Goal: Transaction & Acquisition: Purchase product/service

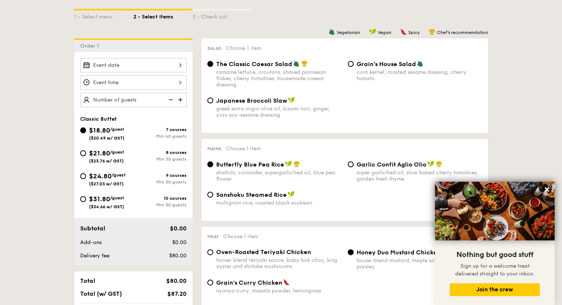
scroll to position [171, 0]
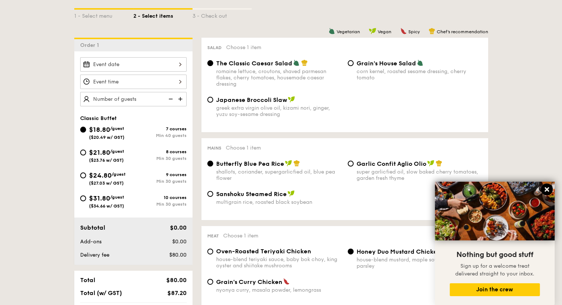
click at [548, 190] on icon at bounding box center [547, 189] width 4 height 4
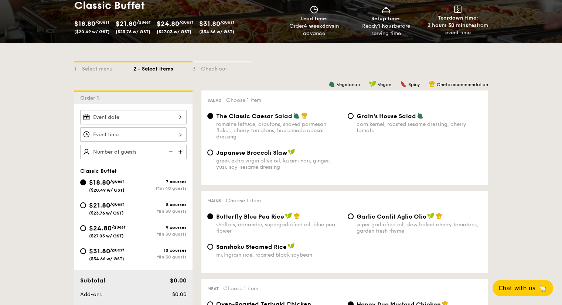
scroll to position [120, 0]
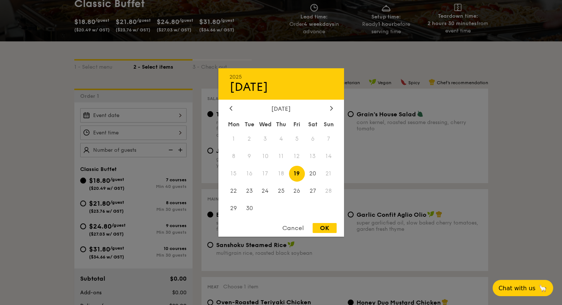
click at [177, 116] on div "2025 Sep [DATE] Tue Wed Thu Fri Sat Sun 1 2 3 4 5 6 7 8 9 10 11 12 13 14 15 16 …" at bounding box center [133, 115] width 106 height 14
click at [331, 110] on div at bounding box center [331, 108] width 7 height 7
click at [279, 141] on span "2" at bounding box center [281, 139] width 16 height 16
click at [331, 228] on div "OK" at bounding box center [325, 228] width 24 height 10
type input "[DATE]"
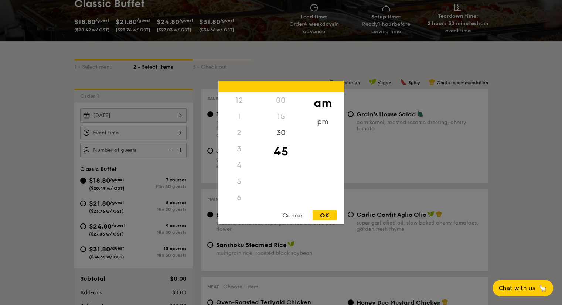
click at [178, 131] on div "12 1 2 3 4 5 6 7 8 9 10 11 00 15 30 45 am pm Cancel OK" at bounding box center [133, 133] width 106 height 14
click at [236, 201] on div "11" at bounding box center [239, 205] width 42 height 21
click at [284, 132] on div "30" at bounding box center [281, 135] width 42 height 21
click at [328, 221] on div "Cancel OK" at bounding box center [281, 218] width 126 height 14
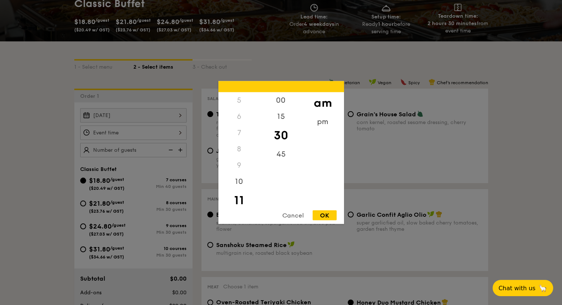
click at [327, 210] on div "12 1 2 3 4 5 6 7 8 9 10 11 00 15 30 45 am pm Cancel OK" at bounding box center [281, 152] width 126 height 143
click at [327, 211] on div "OK" at bounding box center [325, 216] width 24 height 10
type input "11:30AM"
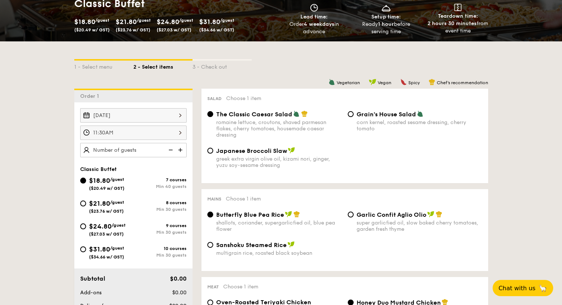
click at [180, 150] on img at bounding box center [181, 150] width 11 height 14
click at [173, 149] on img at bounding box center [169, 150] width 11 height 14
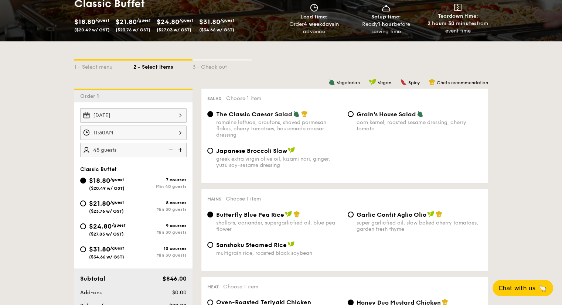
type input "40 guests"
click at [173, 149] on img at bounding box center [169, 150] width 11 height 14
click at [84, 201] on input "$21.80 /guest ($23.76 w/ GST) 8 courses Min 30 guests" at bounding box center [83, 204] width 6 height 6
radio input "true"
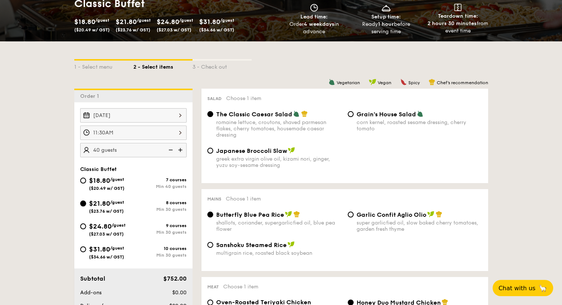
radio input "true"
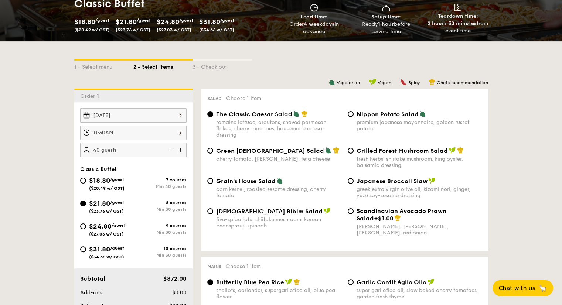
click at [168, 150] on img at bounding box center [169, 150] width 11 height 14
type input "30 guests"
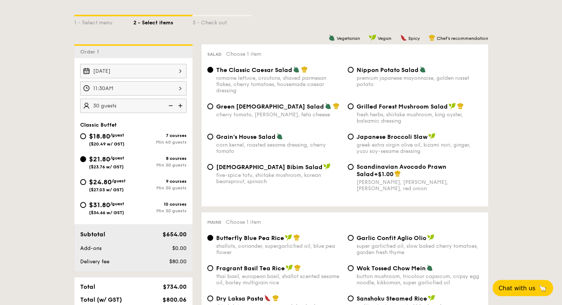
scroll to position [164, 0]
click at [248, 114] on div "cherry tomato, [PERSON_NAME], feta cheese" at bounding box center [279, 115] width 126 height 6
click at [213, 110] on input "Green Goddess Salad cherry tomato, [PERSON_NAME], feta cheese" at bounding box center [210, 107] width 6 height 6
radio input "true"
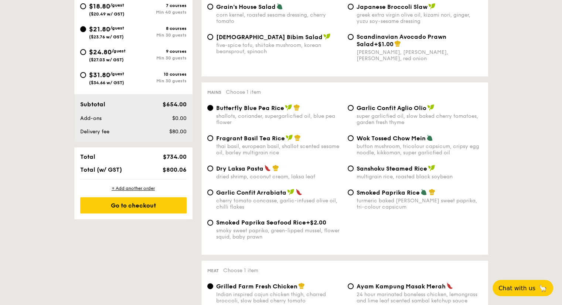
scroll to position [295, 0]
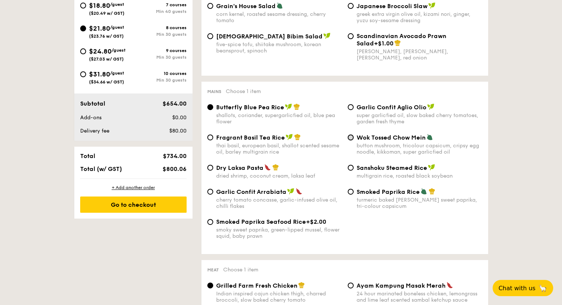
click at [352, 140] on input "Wok Tossed Chow Mein button mushroom, tricolour capsicum, cripsy egg noodle, ki…" at bounding box center [351, 137] width 6 height 6
radio input "true"
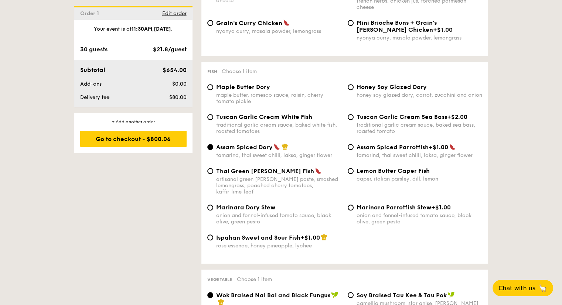
scroll to position [686, 0]
click at [295, 120] on span "Tuscan Garlic Cream White Fish" at bounding box center [264, 116] width 96 height 7
click at [213, 120] on input "Tuscan Garlic Cream White Fish traditional garlic cream sauce, baked white fish…" at bounding box center [210, 117] width 6 height 6
radio input "true"
click at [360, 260] on div "Fish Choose 1 item Maple Butter Dory maple butter, romesco sauce, raisin, cherr…" at bounding box center [344, 162] width 287 height 202
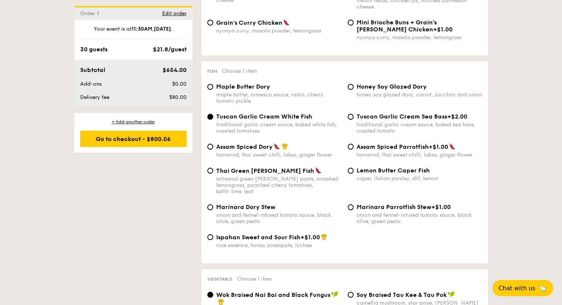
click at [360, 260] on div "Fish Choose 1 item Maple Butter Dory maple butter, romesco sauce, raisin, cherr…" at bounding box center [344, 162] width 287 height 202
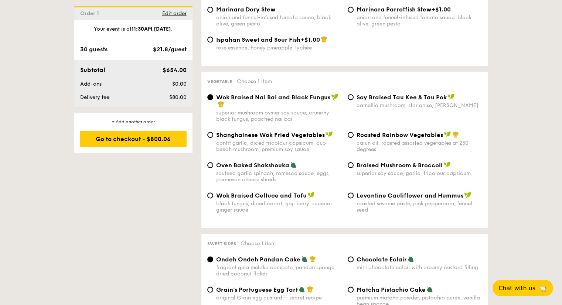
scroll to position [884, 0]
click at [411, 144] on div "cajun oil, roasted assorted vegetables at 250 degrees" at bounding box center [420, 146] width 126 height 13
click at [354, 137] on input "Roasted Rainbow Vegetables cajun oil, roasted assorted vegetables at 250 degrees" at bounding box center [351, 135] width 6 height 6
radio input "true"
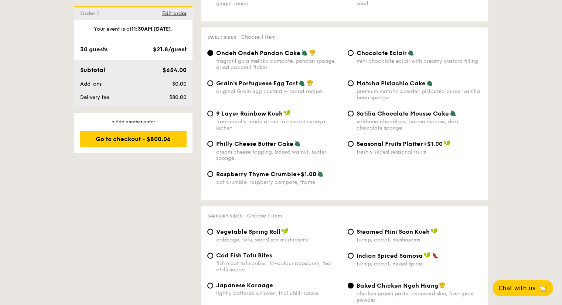
scroll to position [1090, 0]
